Goal: Information Seeking & Learning: Learn about a topic

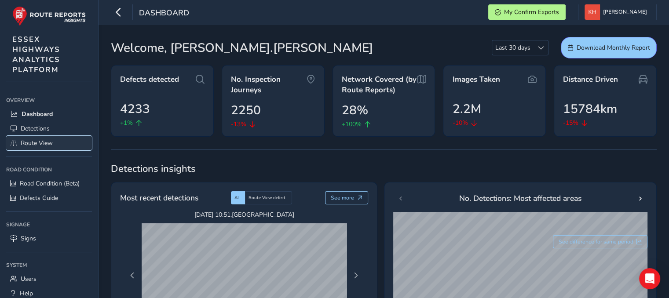
click at [48, 143] on span "Route View" at bounding box center [37, 143] width 32 height 8
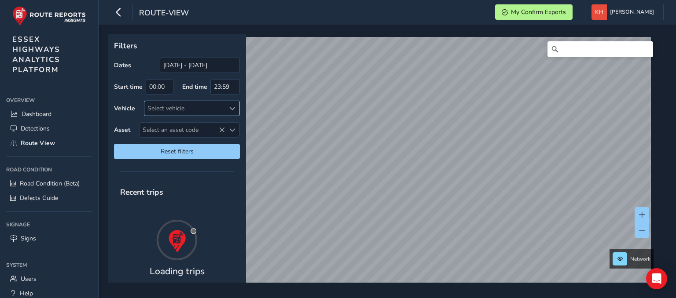
click at [177, 110] on div "Select vehicle" at bounding box center [184, 108] width 81 height 15
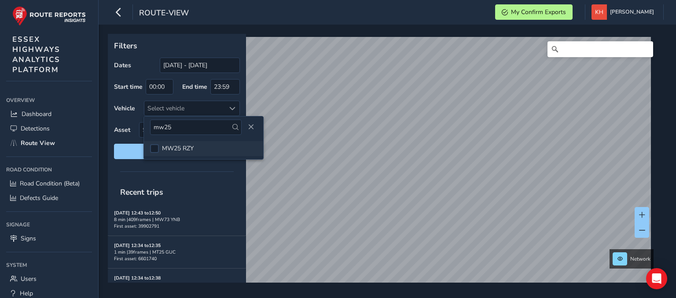
type input "mw25"
click at [177, 152] on span "MW25 RZY" at bounding box center [178, 148] width 32 height 8
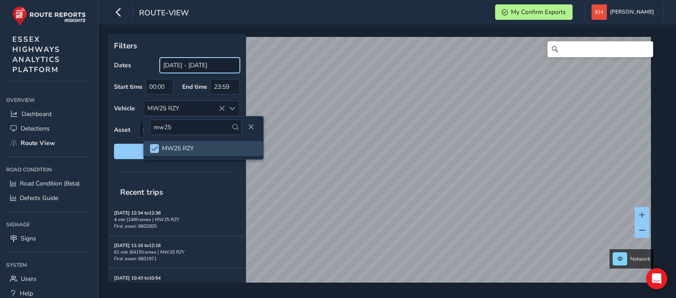
click at [192, 61] on input "[DATE] - [DATE]" at bounding box center [200, 65] width 80 height 15
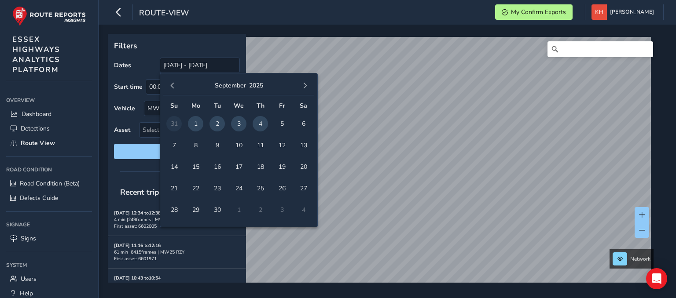
click at [260, 124] on span "4" at bounding box center [260, 123] width 15 height 15
type input "[DATE] - [DATE]"
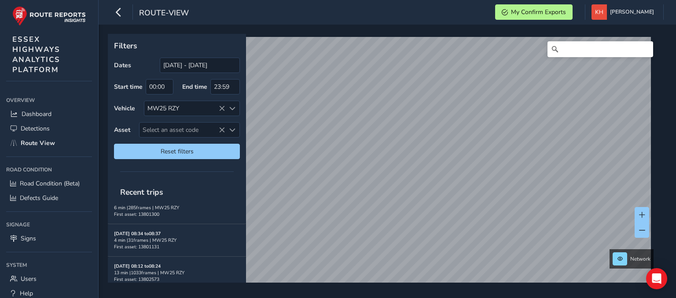
scroll to position [301, 0]
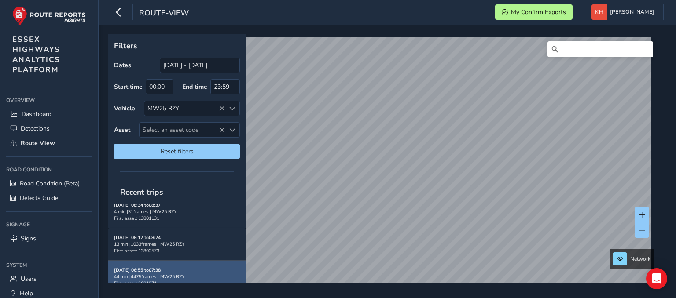
click at [150, 267] on strong "[DATE] 06:55 to 07:38" at bounding box center [137, 270] width 47 height 7
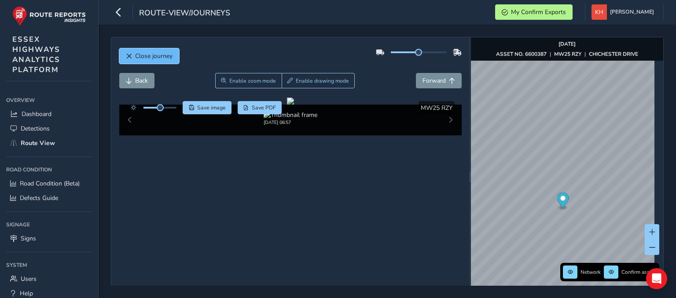
click at [160, 56] on span "Close journey" at bounding box center [153, 56] width 37 height 8
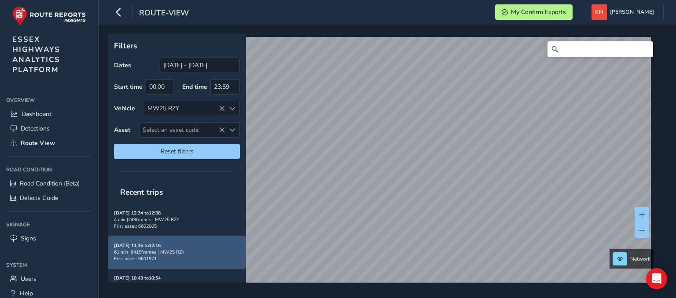
click at [195, 252] on div "61 min | 6415 frames | MW25 RZY" at bounding box center [177, 252] width 126 height 7
